Goal: Task Accomplishment & Management: Use online tool/utility

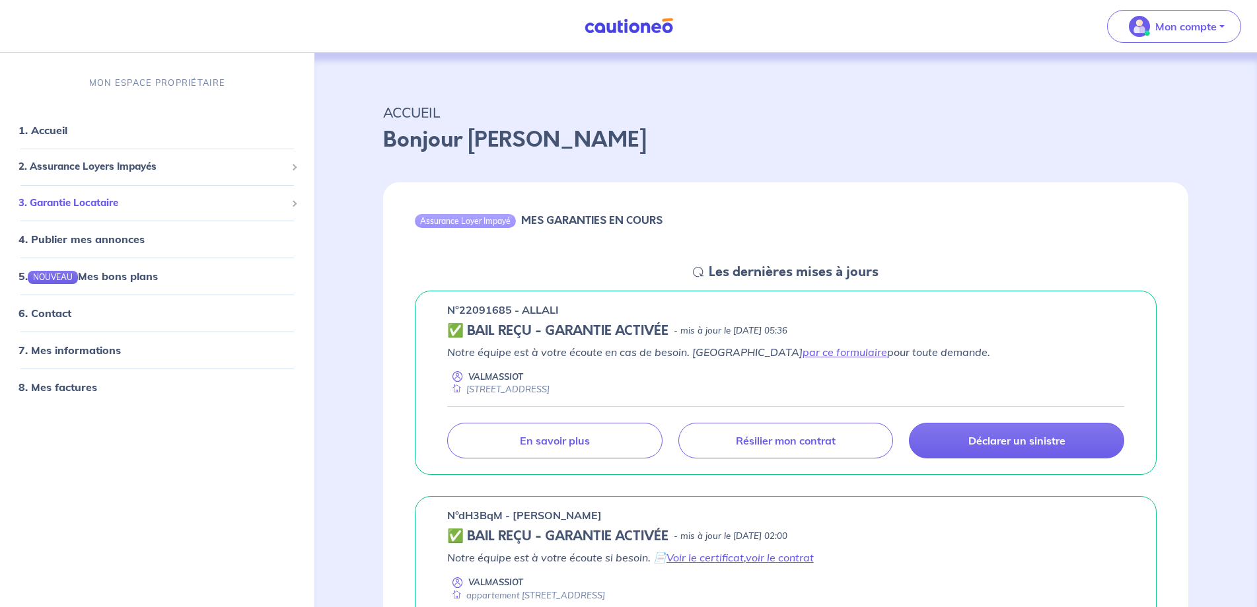
click at [291, 201] on span at bounding box center [293, 203] width 5 height 15
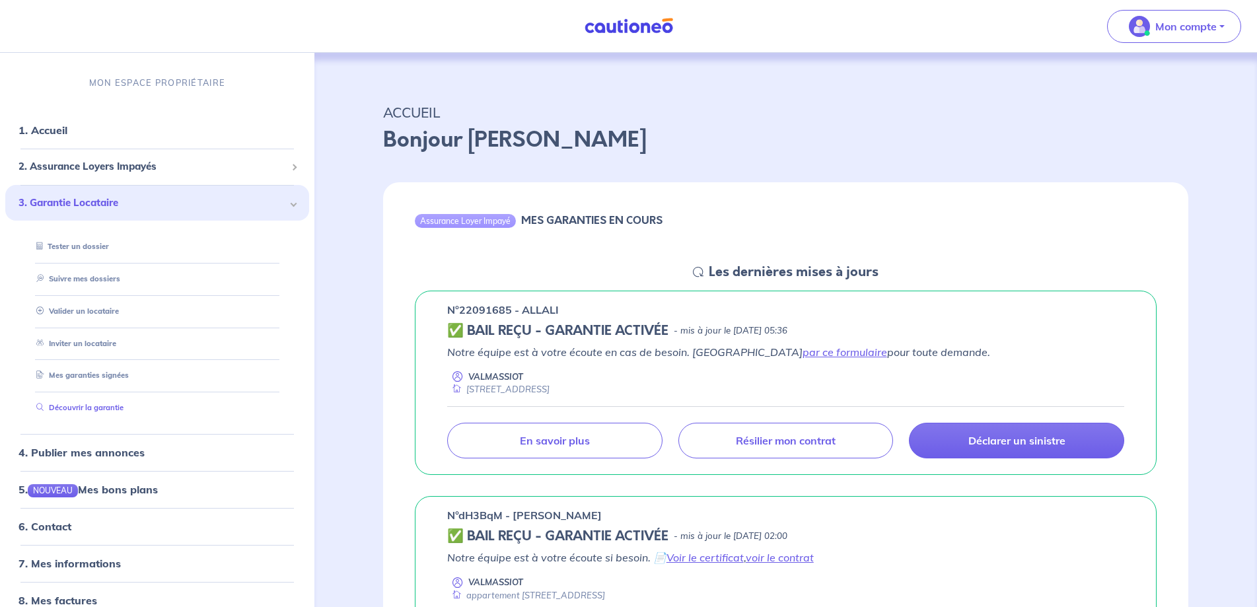
click at [74, 406] on link "Découvrir la garantie" at bounding box center [77, 407] width 92 height 9
click at [52, 128] on link "1. Accueil" at bounding box center [42, 130] width 48 height 13
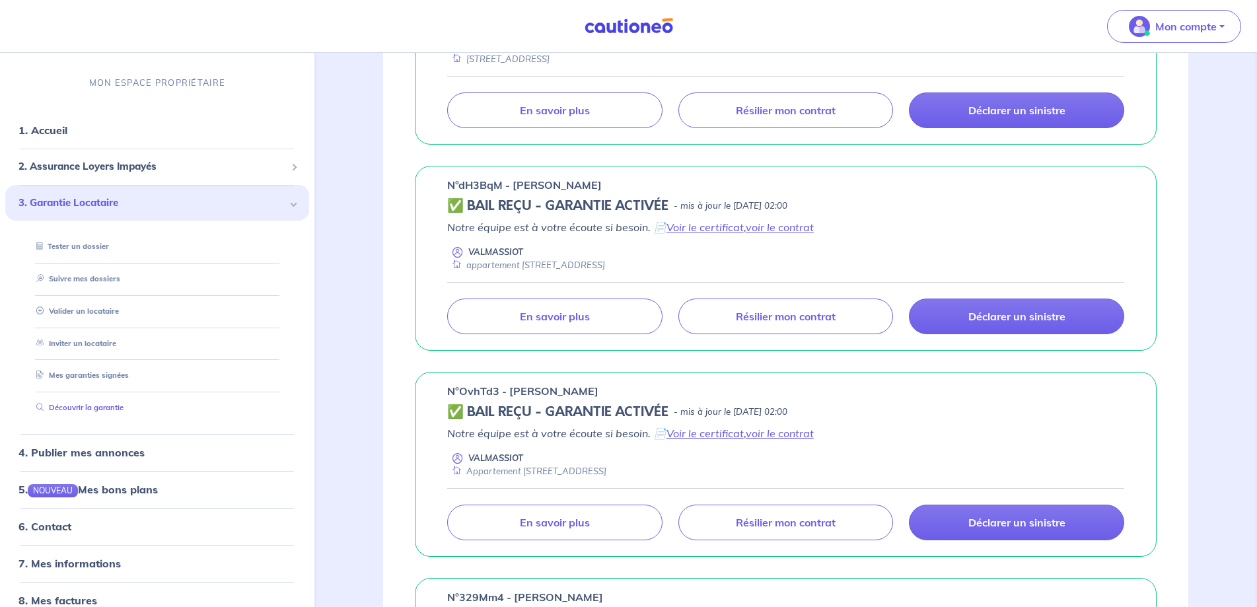
click at [65, 406] on link "Découvrir la garantie" at bounding box center [77, 407] width 92 height 9
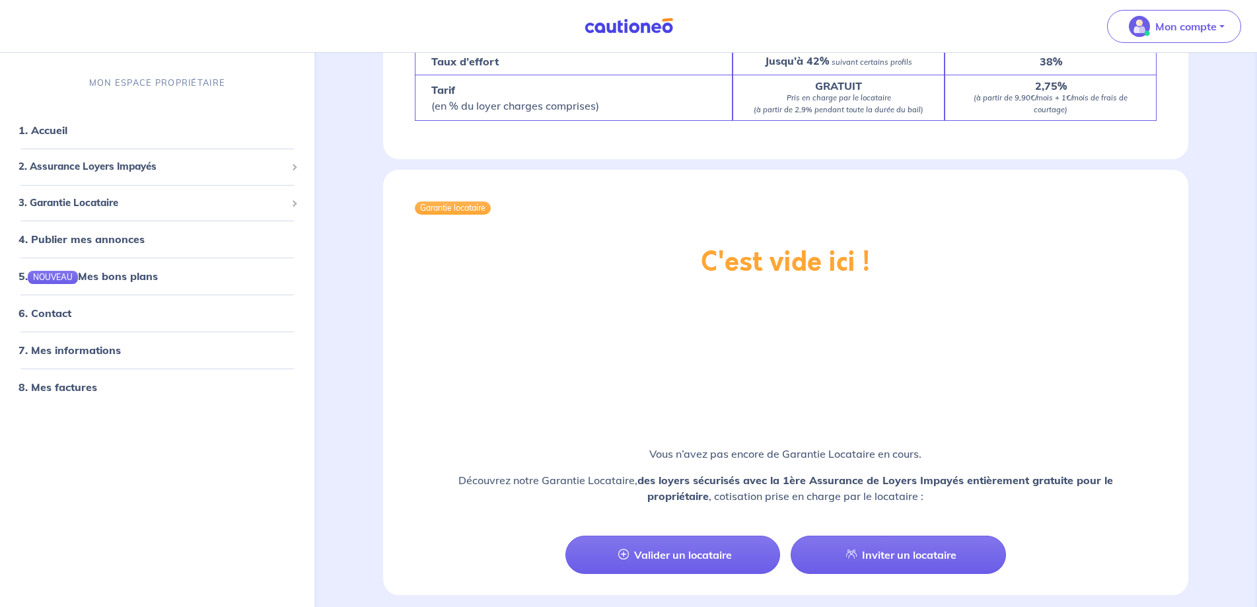
scroll to position [2129, 0]
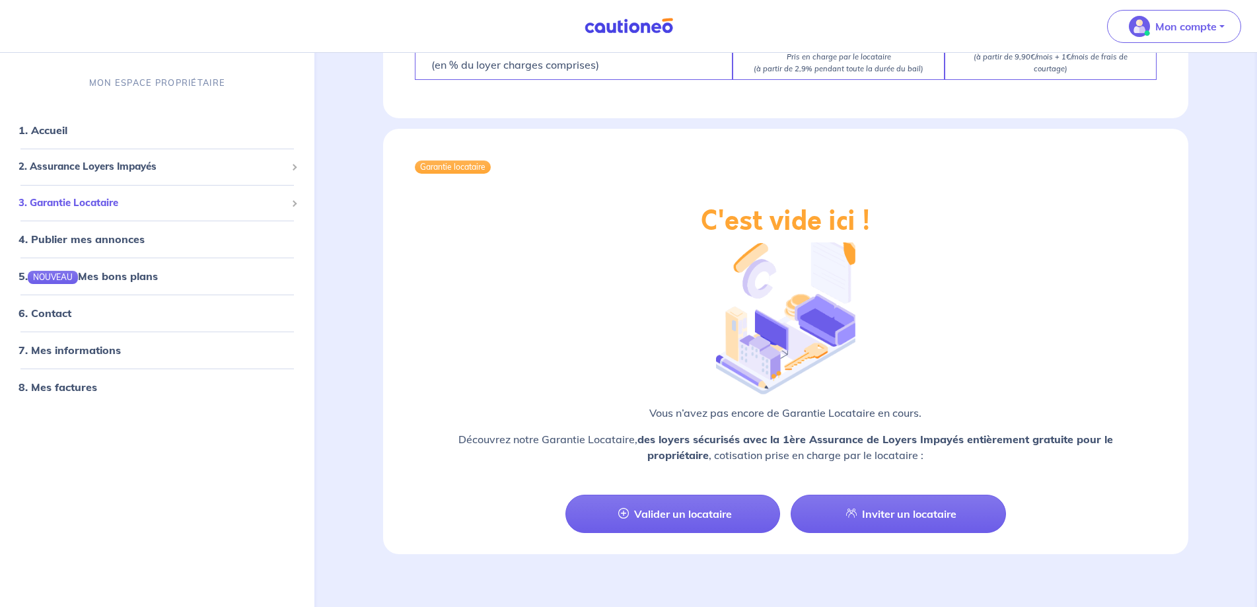
click at [293, 203] on span at bounding box center [293, 203] width 7 height 7
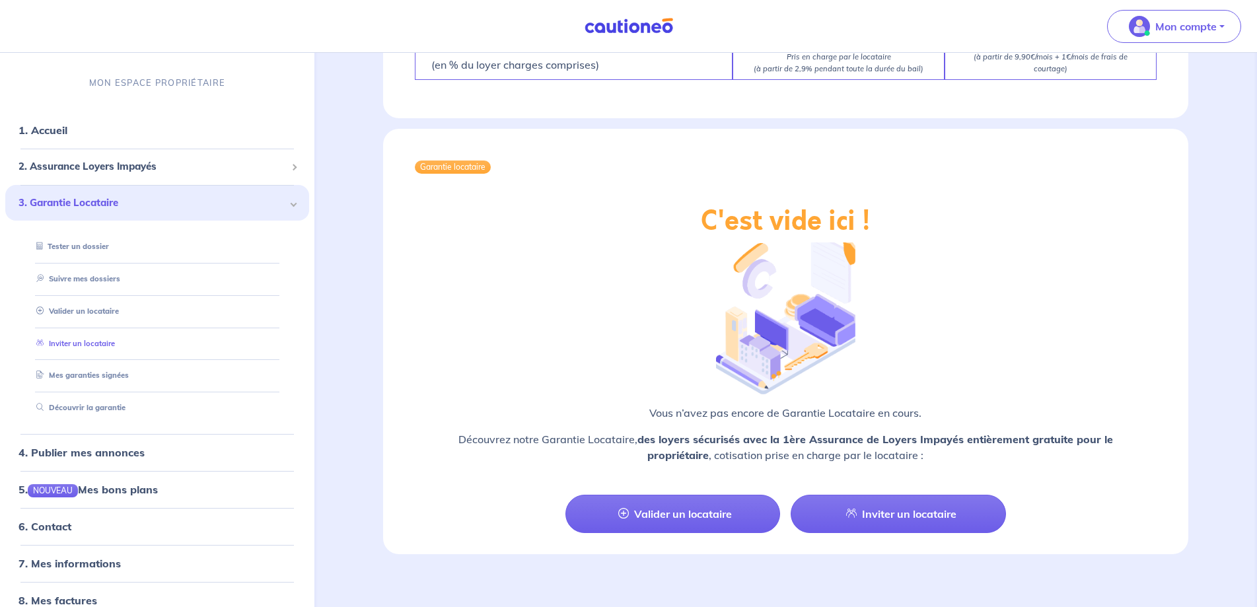
click at [83, 342] on link "Inviter un locataire" at bounding box center [73, 342] width 84 height 9
select select "FR"
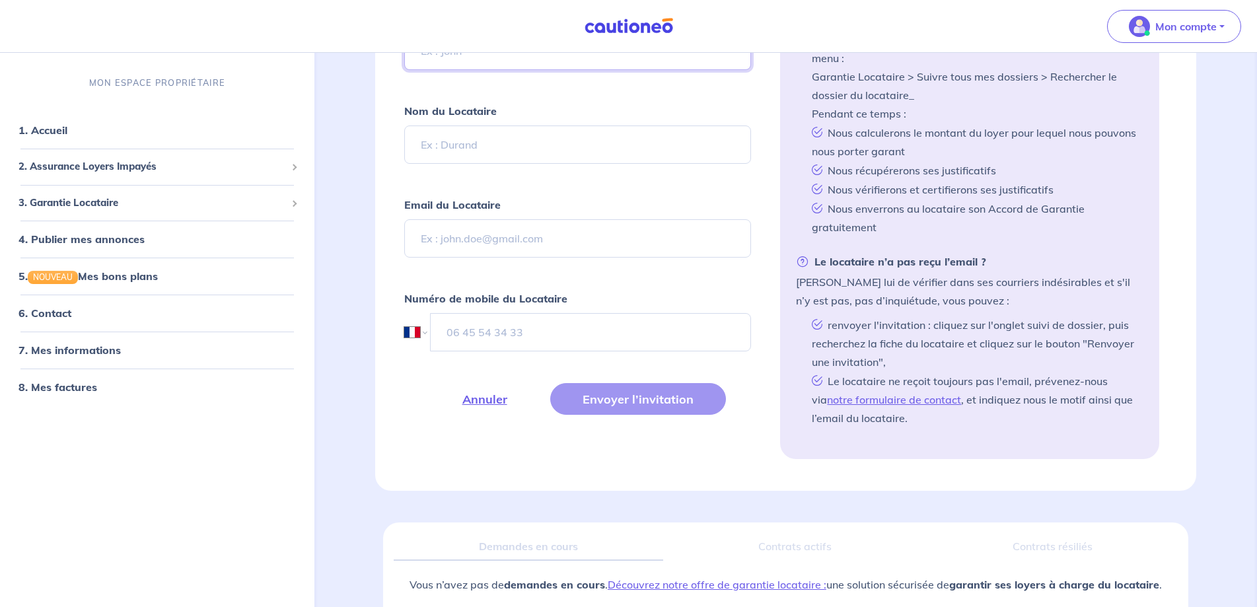
scroll to position [493, 0]
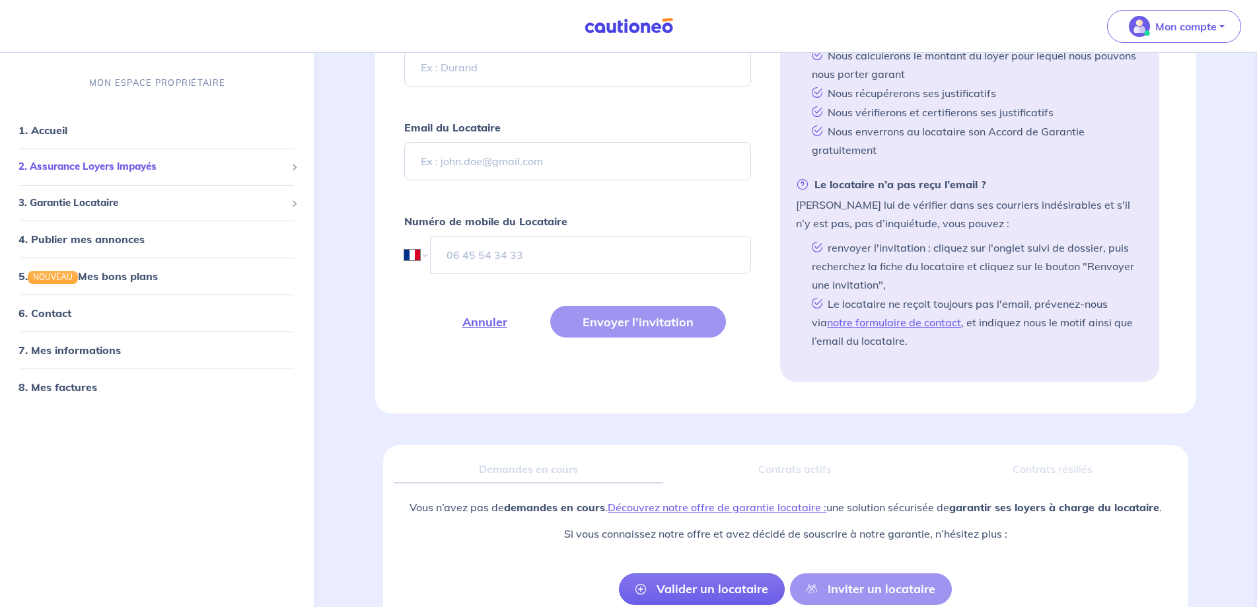
click at [295, 167] on span at bounding box center [293, 167] width 7 height 7
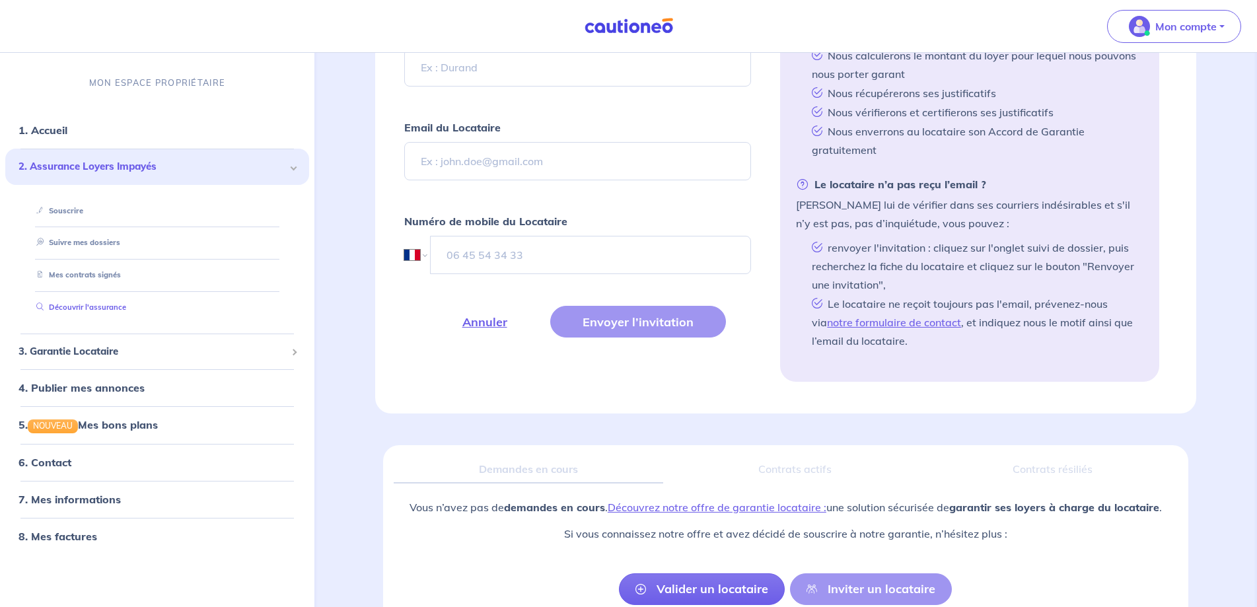
click at [77, 306] on link "Découvrir l'assurance" at bounding box center [78, 307] width 95 height 9
